Goal: Complete application form

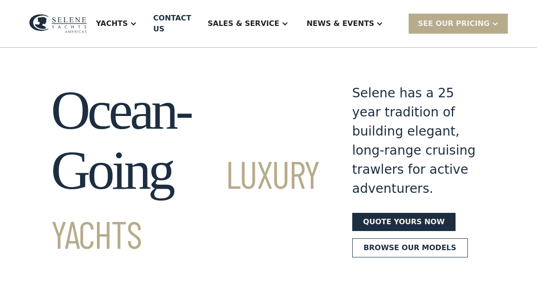
click at [407, 258] on link "Browse our models" at bounding box center [410, 248] width 116 height 19
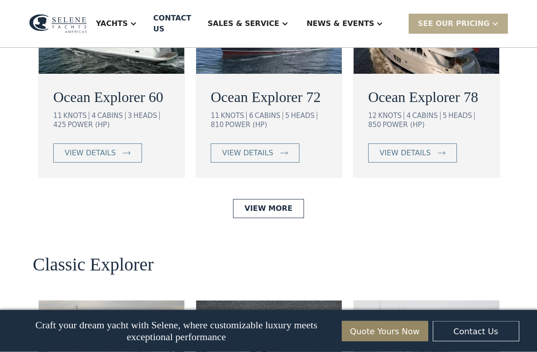
scroll to position [1718, 0]
click at [433, 163] on link "view details" at bounding box center [412, 152] width 89 height 19
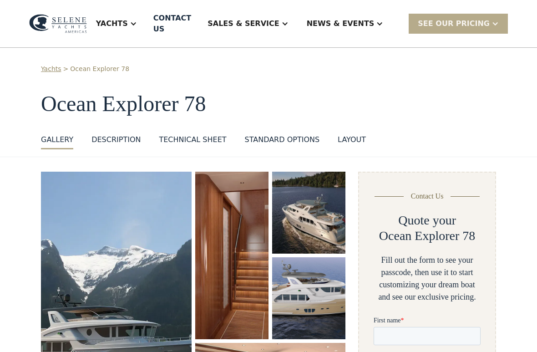
click at [247, 236] on img "open lightbox" at bounding box center [231, 256] width 73 height 168
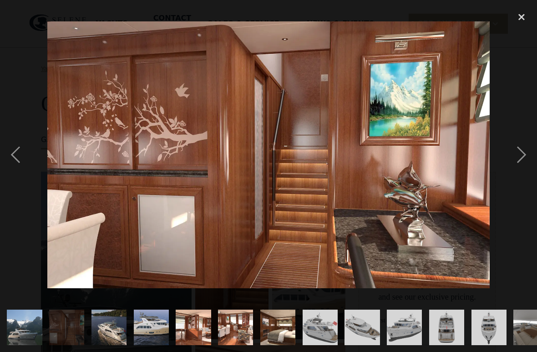
click at [198, 253] on img at bounding box center [268, 154] width 442 height 266
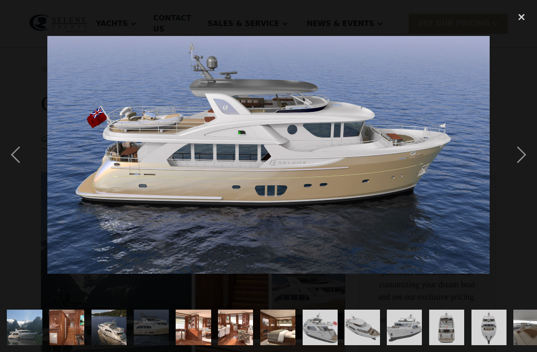
click at [524, 151] on div "next image" at bounding box center [521, 154] width 31 height 295
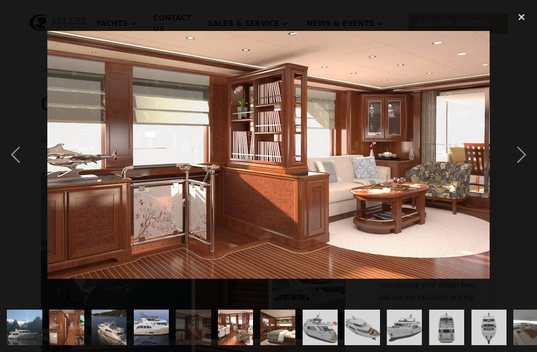
click at [523, 151] on div "next image" at bounding box center [521, 154] width 31 height 295
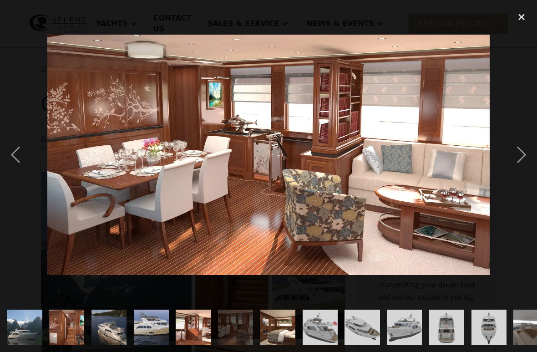
click at [525, 155] on div "next image" at bounding box center [521, 154] width 31 height 295
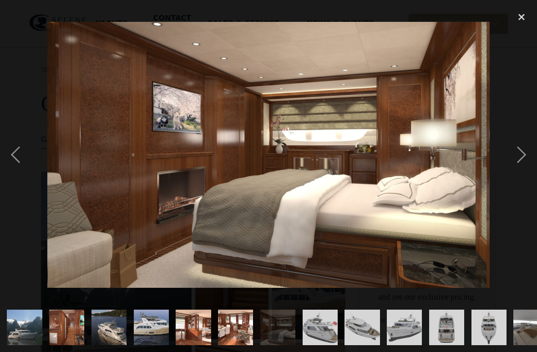
click at [524, 159] on div "next image" at bounding box center [521, 154] width 31 height 295
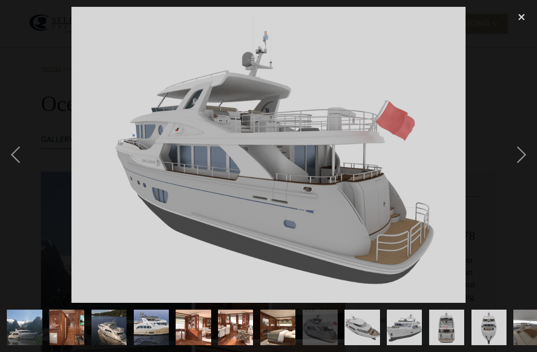
click at [521, 153] on div "next image" at bounding box center [521, 154] width 31 height 295
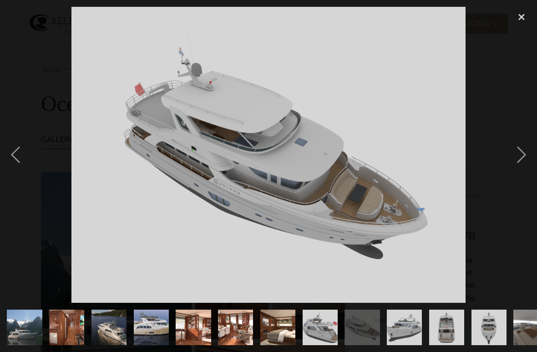
click at [518, 155] on div "next image" at bounding box center [521, 154] width 31 height 295
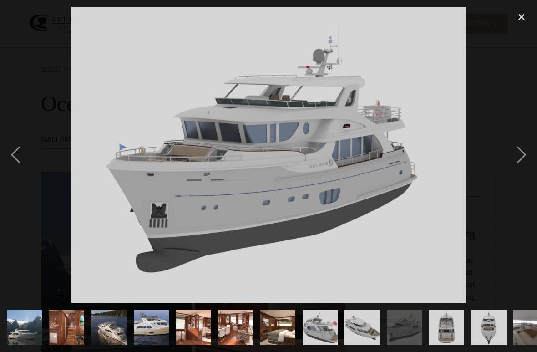
click at [513, 159] on div "next image" at bounding box center [521, 154] width 31 height 295
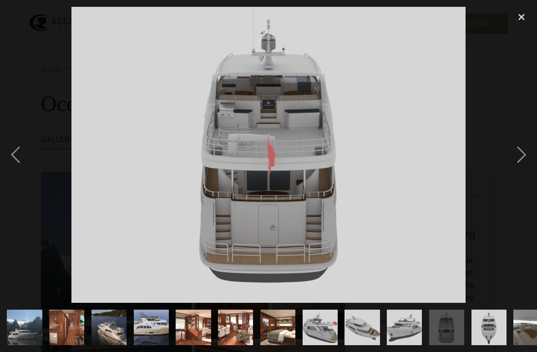
click at [519, 153] on div "next image" at bounding box center [521, 154] width 31 height 295
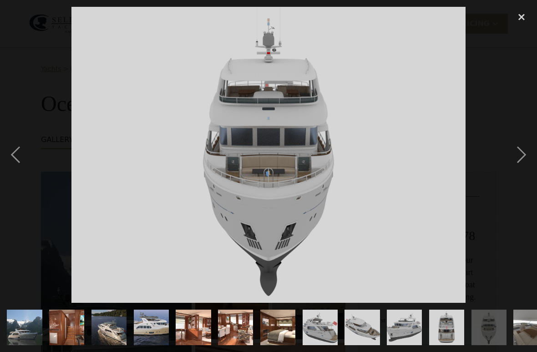
click at [514, 155] on div "next image" at bounding box center [521, 154] width 31 height 295
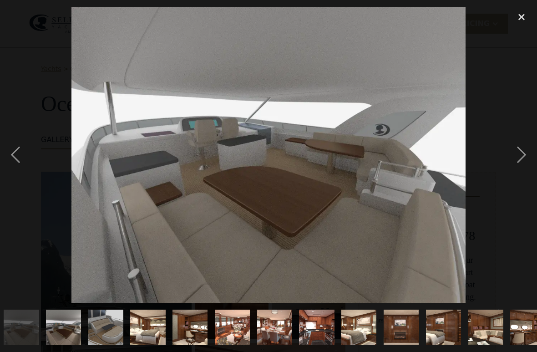
scroll to position [0, 510]
click at [512, 159] on div "next image" at bounding box center [521, 154] width 31 height 295
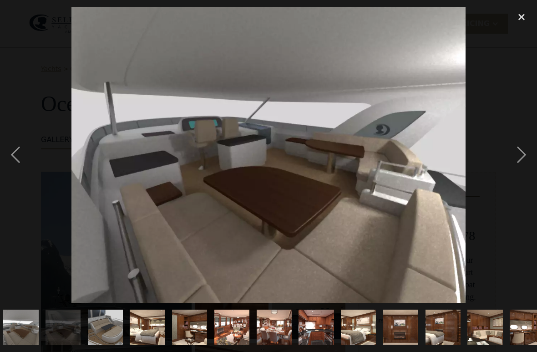
click at [513, 158] on div "next image" at bounding box center [521, 154] width 31 height 295
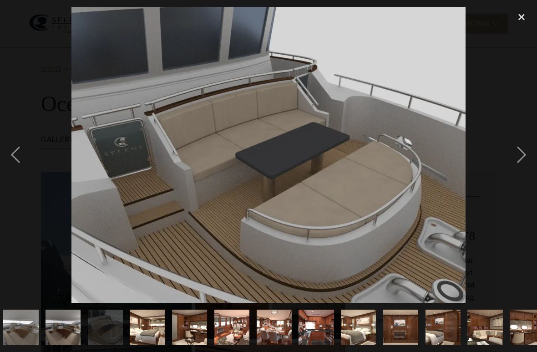
click at [511, 156] on div "next image" at bounding box center [521, 154] width 31 height 295
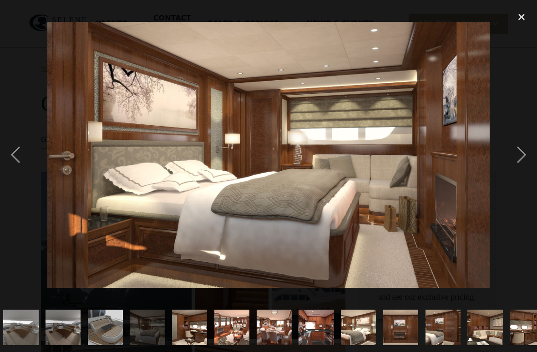
click at [507, 153] on div "next image" at bounding box center [521, 154] width 31 height 295
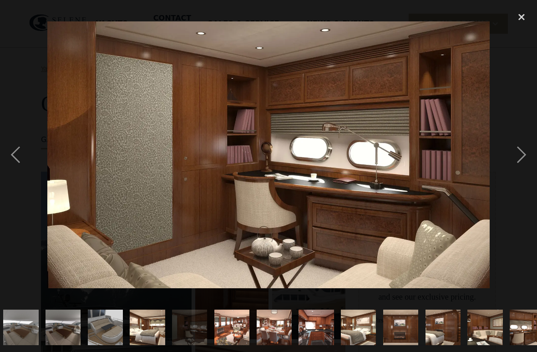
click at [506, 157] on div at bounding box center [268, 154] width 537 height 295
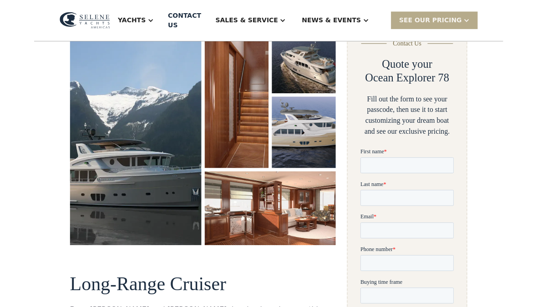
scroll to position [153, 0]
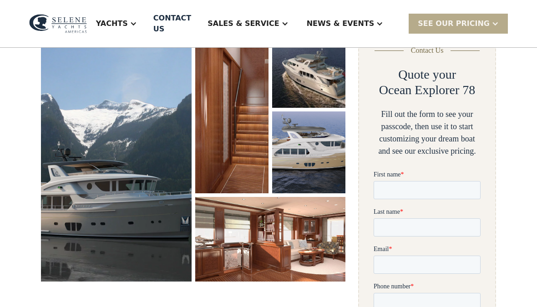
click at [281, 242] on img "open lightbox" at bounding box center [270, 239] width 151 height 84
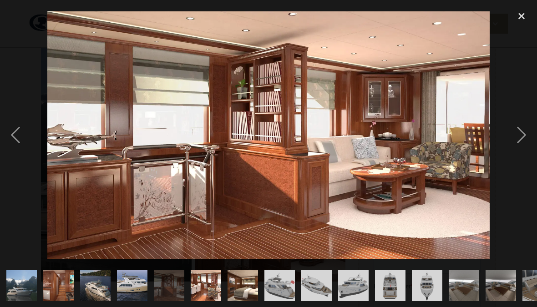
click at [289, 247] on img at bounding box center [268, 135] width 442 height 248
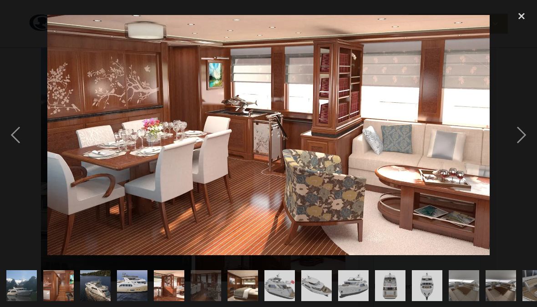
click at [524, 134] on div "next image" at bounding box center [521, 135] width 31 height 258
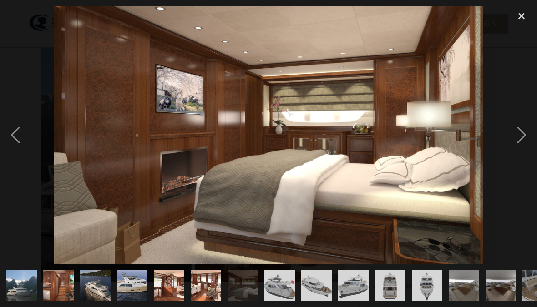
click at [518, 131] on div "next image" at bounding box center [521, 135] width 31 height 258
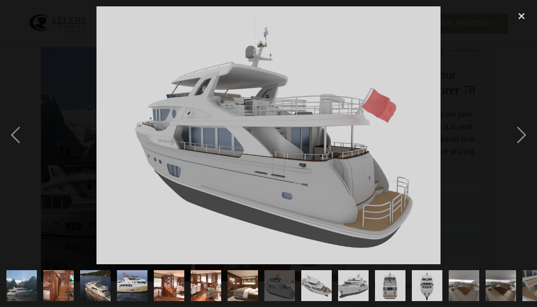
click at [515, 133] on div "next image" at bounding box center [521, 135] width 31 height 258
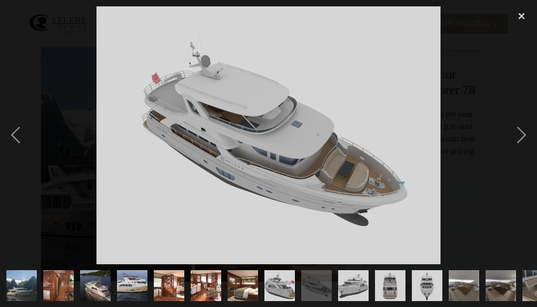
click at [509, 137] on div "next image" at bounding box center [521, 135] width 31 height 258
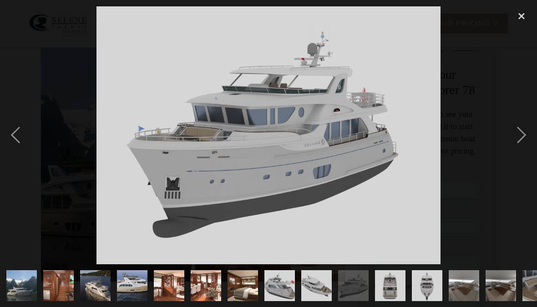
click at [501, 135] on div at bounding box center [268, 135] width 537 height 258
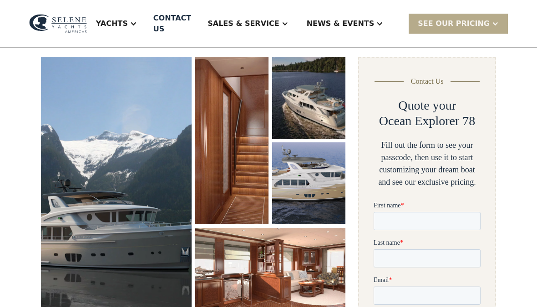
scroll to position [120, 0]
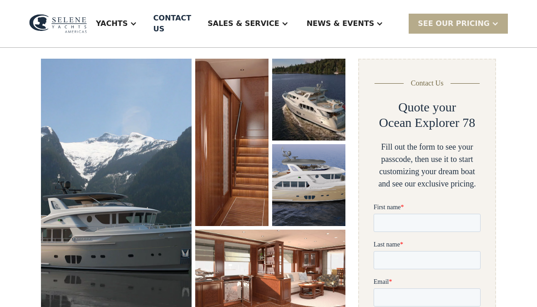
click at [303, 273] on img "open lightbox" at bounding box center [270, 272] width 151 height 84
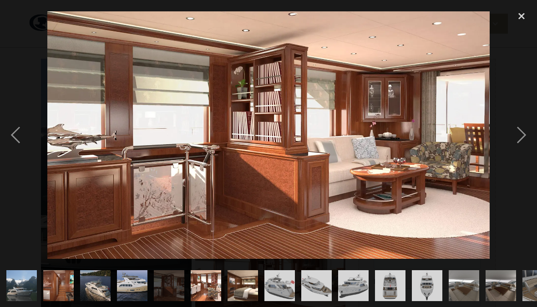
click at [521, 131] on div "next image" at bounding box center [521, 135] width 31 height 258
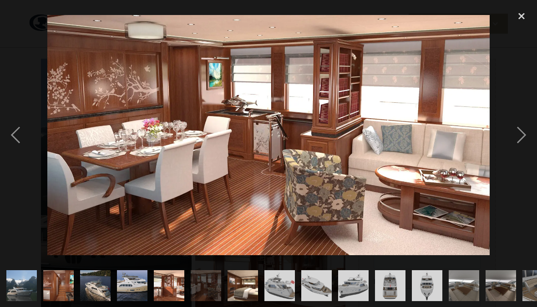
click at [509, 129] on div "next image" at bounding box center [521, 135] width 31 height 258
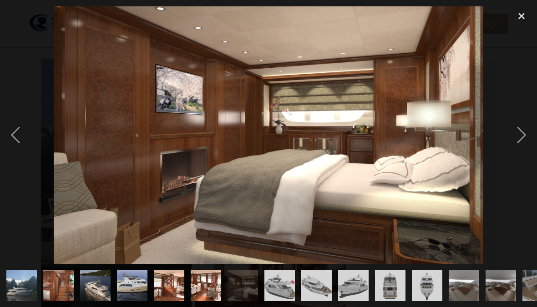
click at [513, 131] on div "next image" at bounding box center [521, 135] width 31 height 258
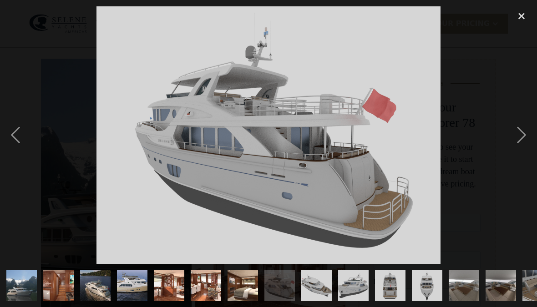
click at [510, 132] on div "next image" at bounding box center [521, 135] width 31 height 258
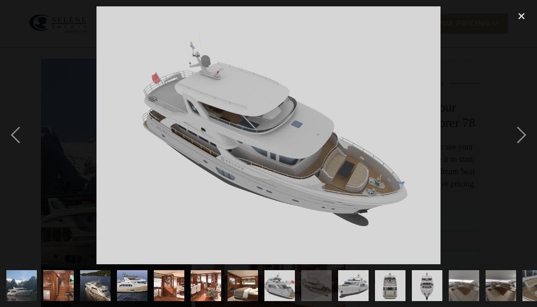
click at [513, 131] on div "next image" at bounding box center [521, 135] width 31 height 258
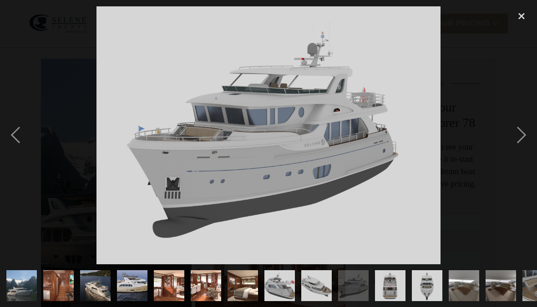
click at [522, 129] on div "next image" at bounding box center [521, 135] width 31 height 258
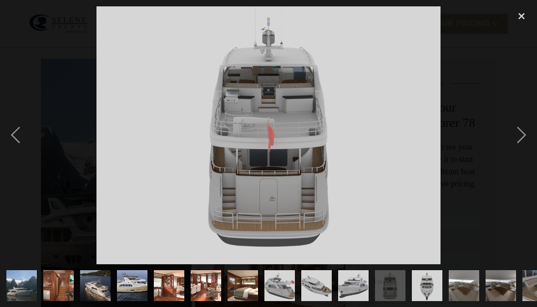
click at [522, 139] on div "next image" at bounding box center [521, 135] width 31 height 258
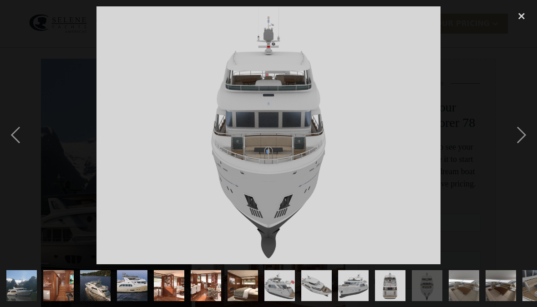
click at [518, 138] on div "next image" at bounding box center [521, 135] width 31 height 258
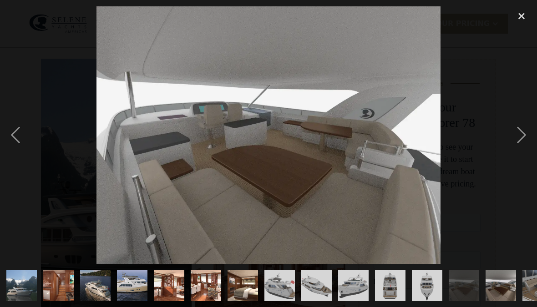
click at [521, 137] on div "next image" at bounding box center [521, 135] width 31 height 258
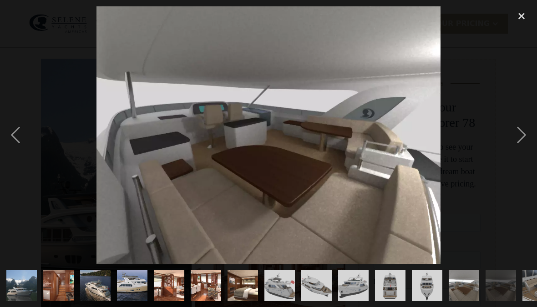
click at [514, 131] on div "next image" at bounding box center [521, 135] width 31 height 258
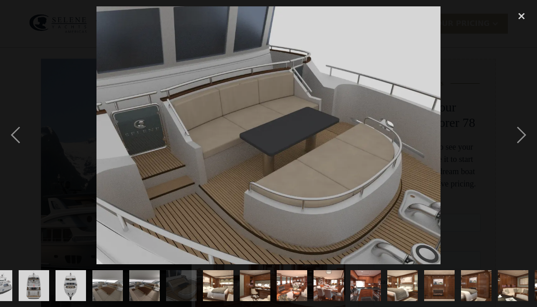
scroll to position [0, 391]
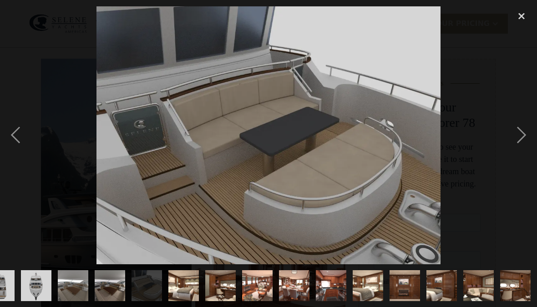
click at [516, 137] on div "next image" at bounding box center [521, 135] width 31 height 258
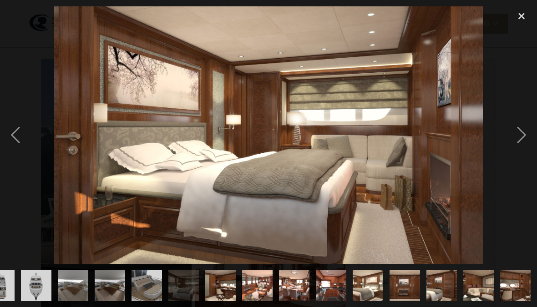
click at [513, 137] on div "next image" at bounding box center [521, 135] width 31 height 258
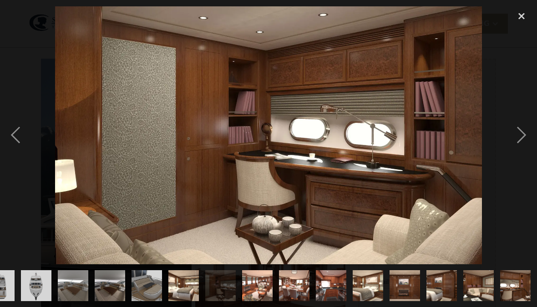
click at [509, 137] on div "next image" at bounding box center [521, 135] width 31 height 258
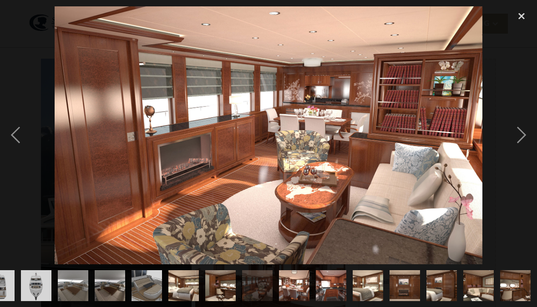
click at [508, 139] on div "next image" at bounding box center [521, 135] width 31 height 258
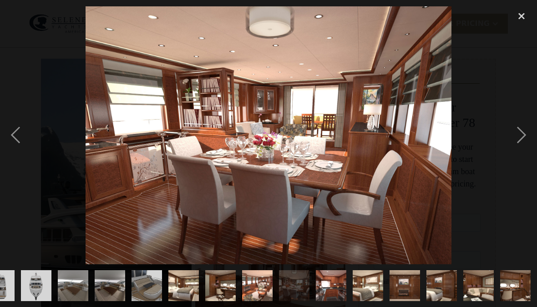
click at [506, 140] on div "next image" at bounding box center [521, 135] width 31 height 258
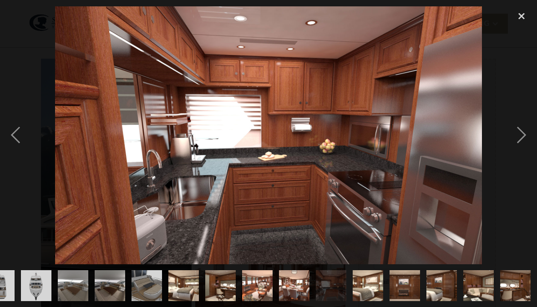
click at [511, 139] on div "next image" at bounding box center [521, 135] width 31 height 258
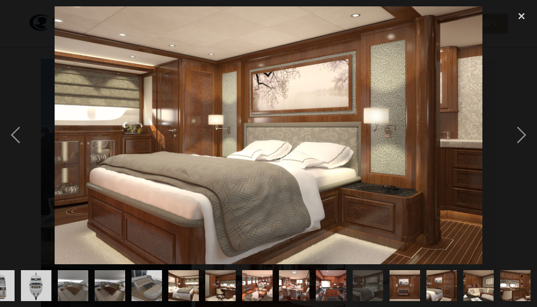
click at [10, 137] on div "previous image" at bounding box center [15, 135] width 31 height 258
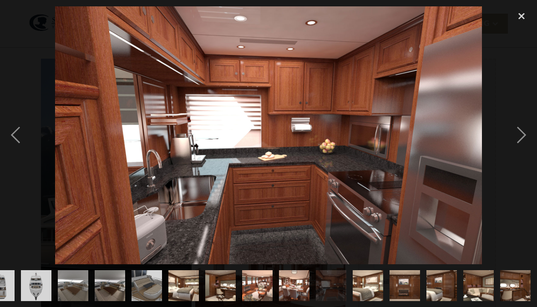
click at [524, 130] on div "next image" at bounding box center [521, 135] width 31 height 258
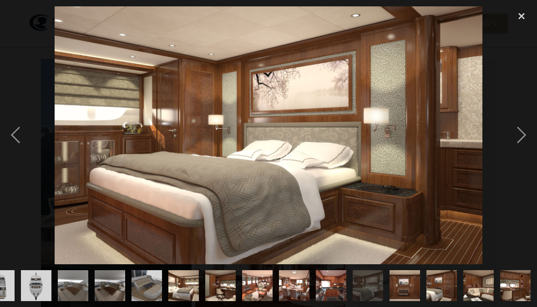
click at [518, 136] on div "next image" at bounding box center [521, 135] width 31 height 258
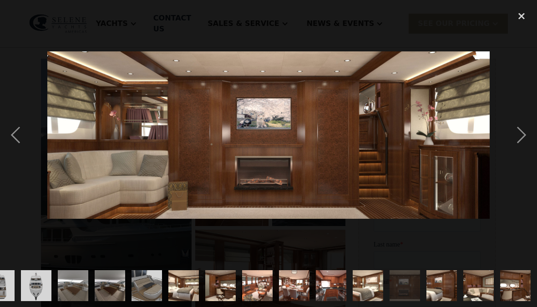
click at [517, 140] on div "next image" at bounding box center [521, 135] width 31 height 258
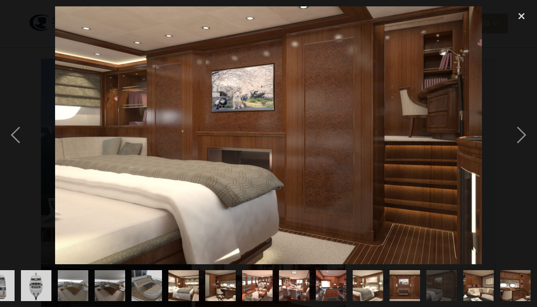
click at [518, 144] on div "next image" at bounding box center [521, 135] width 31 height 258
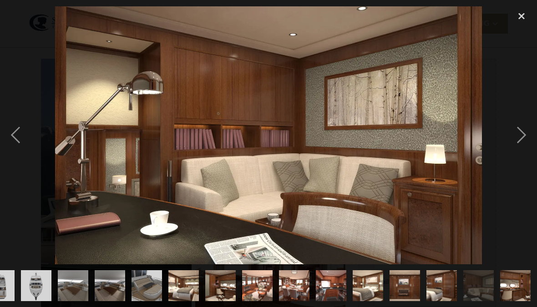
click at [516, 145] on div "next image" at bounding box center [521, 135] width 31 height 258
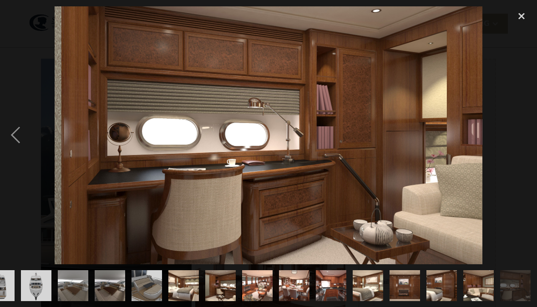
click at [511, 148] on div "next image" at bounding box center [521, 135] width 31 height 258
click at [379, 292] on img "show item 21 of 25" at bounding box center [367, 285] width 51 height 31
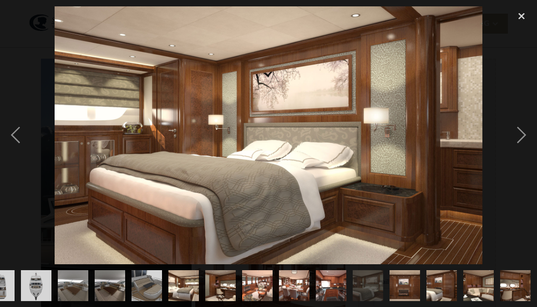
click at [417, 290] on img "show item 22 of 25" at bounding box center [404, 285] width 81 height 31
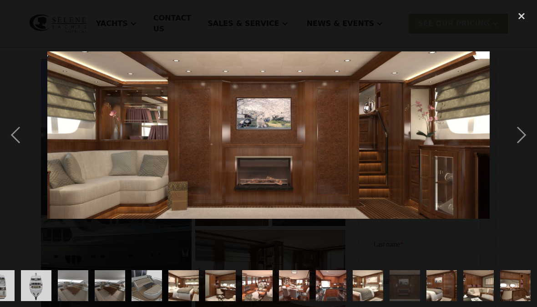
click at [441, 288] on img "show item 23 of 25" at bounding box center [441, 285] width 51 height 31
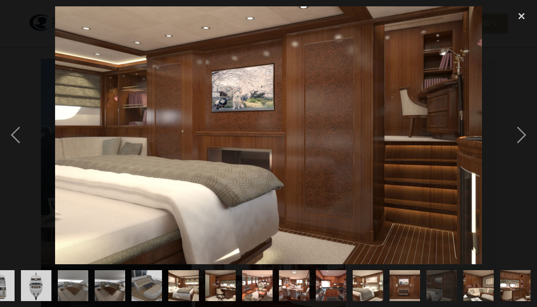
click at [474, 288] on img "show item 24 of 25" at bounding box center [478, 285] width 51 height 31
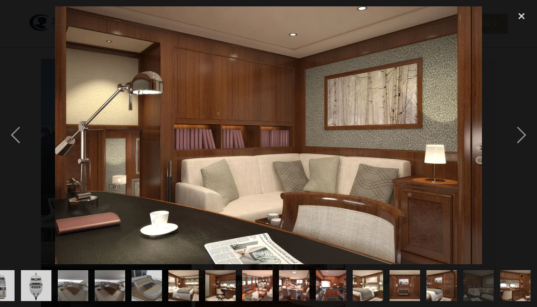
click at [517, 285] on img "show item 25 of 25" at bounding box center [515, 285] width 51 height 31
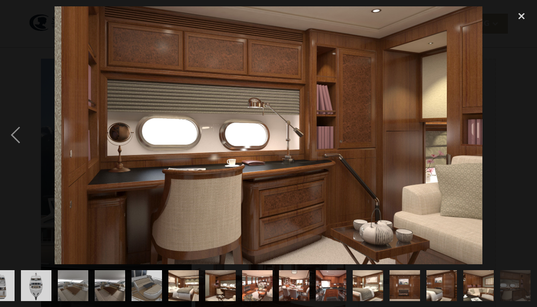
click at [520, 19] on div "close lightbox" at bounding box center [521, 16] width 31 height 20
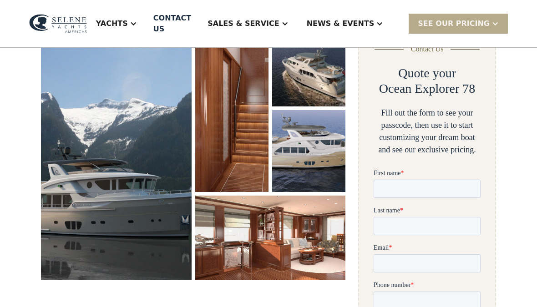
scroll to position [151, 0]
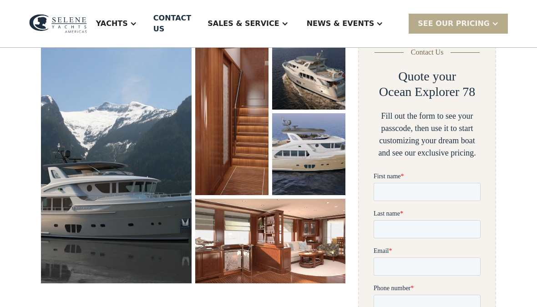
click at [406, 186] on input "First name *" at bounding box center [427, 192] width 107 height 18
type input "**********"
type input "******"
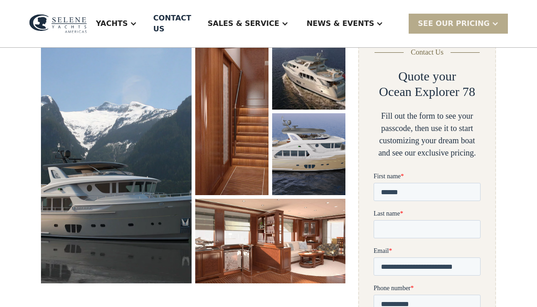
type input "********"
type input "**********"
type input "******"
type input "********"
type input "**********"
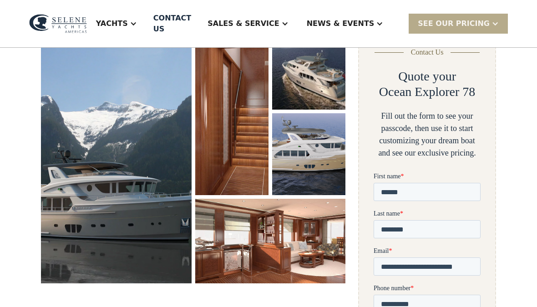
type input "**********"
type input "******"
type input "********"
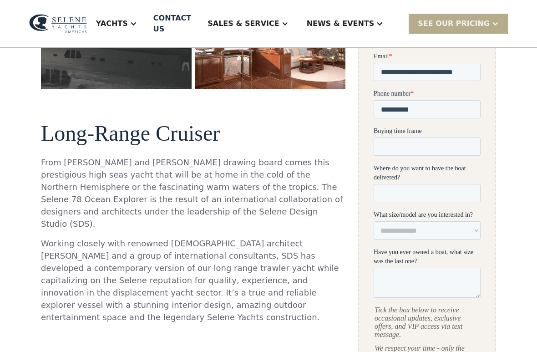
scroll to position [346, 0]
click at [439, 190] on input "Where do you want to have the boat delivered?" at bounding box center [427, 193] width 107 height 18
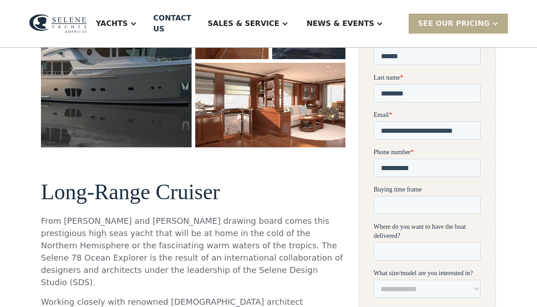
scroll to position [287, 0]
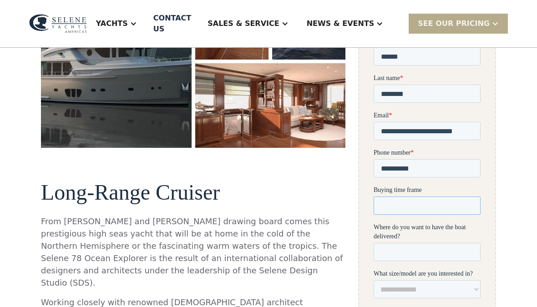
click at [400, 208] on input "Buying time frame" at bounding box center [427, 206] width 107 height 18
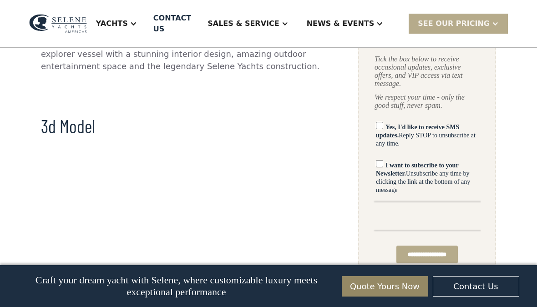
scroll to position [592, 0]
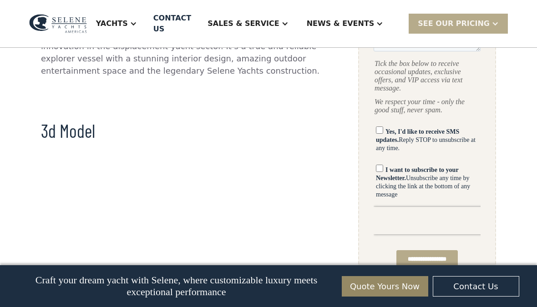
type input "********"
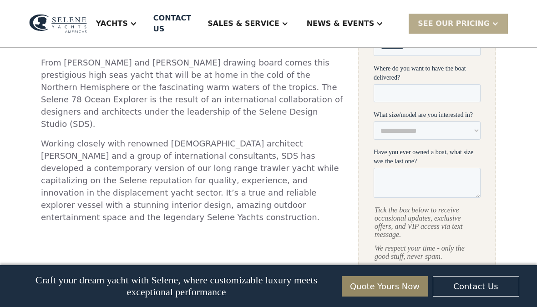
scroll to position [445, 0]
click at [474, 130] on select "**********" at bounding box center [427, 131] width 107 height 18
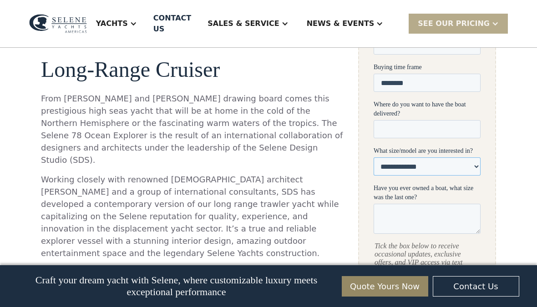
scroll to position [405, 0]
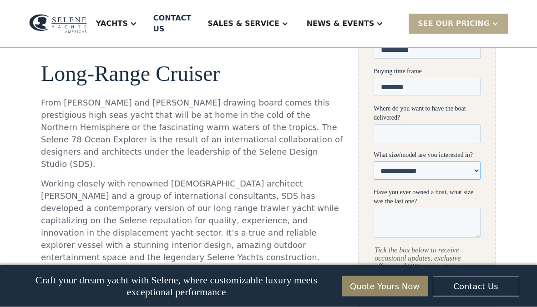
click at [475, 174] on select "**********" at bounding box center [427, 171] width 107 height 18
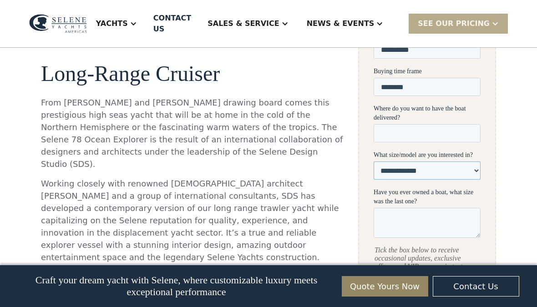
select select "********"
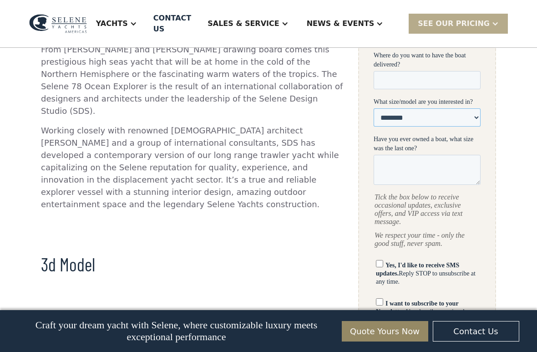
scroll to position [463, 0]
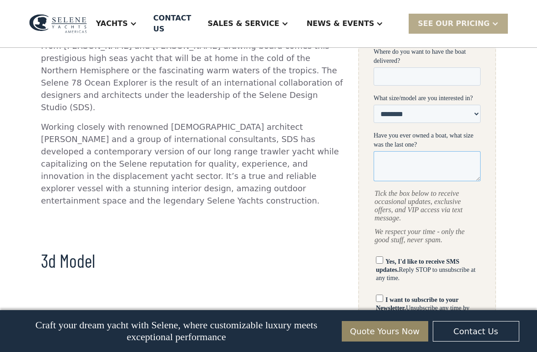
click at [428, 172] on textarea "Have you ever owned a boat, what size was the last one?" at bounding box center [427, 167] width 107 height 30
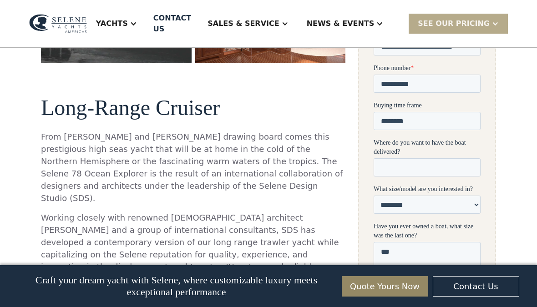
scroll to position [371, 0]
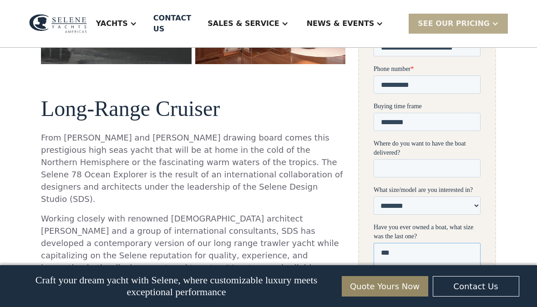
type textarea "**"
click at [427, 166] on input "Where do you want to have the boat delivered?" at bounding box center [427, 169] width 107 height 18
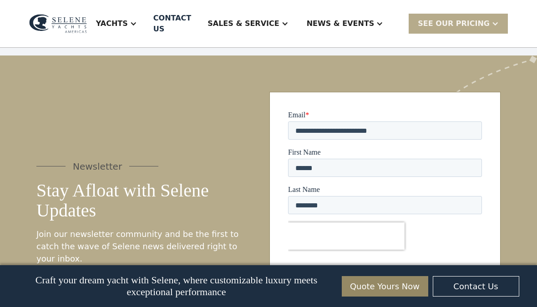
scroll to position [1957, 0]
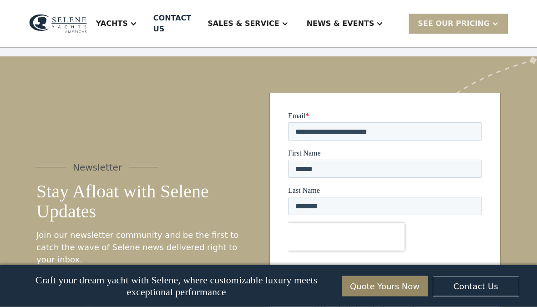
click at [391, 280] on input "*********" at bounding box center [385, 275] width 42 height 17
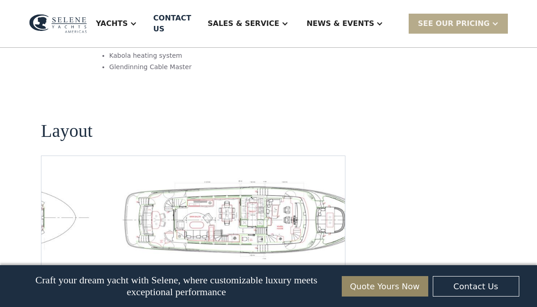
scroll to position [1258, 0]
